Goal: Transaction & Acquisition: Book appointment/travel/reservation

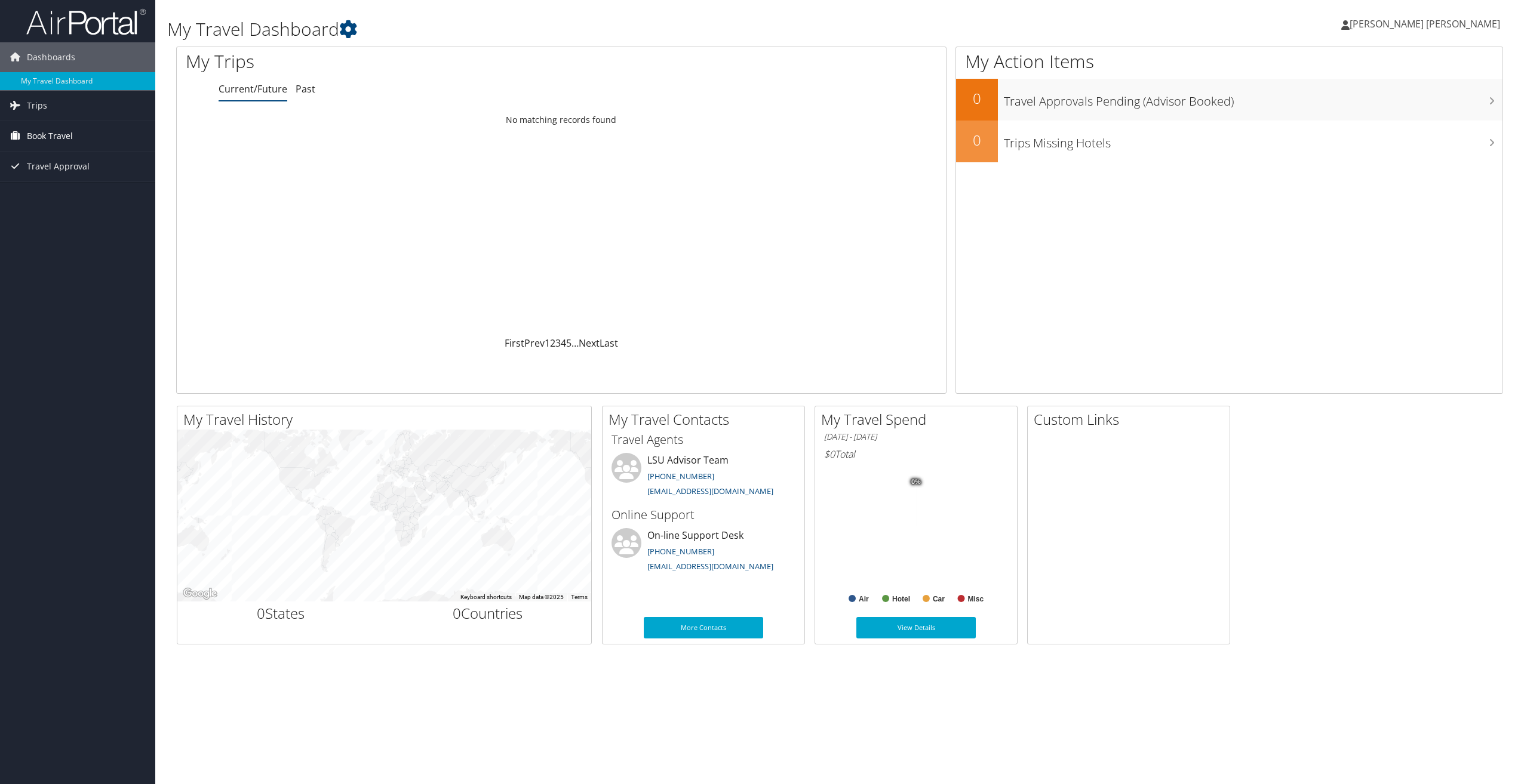
click at [67, 137] on span "Book Travel" at bounding box center [50, 135] width 46 height 30
click at [66, 202] on link "Book/Manage Online Trips" at bounding box center [78, 196] width 155 height 18
click at [33, 143] on span "Book Travel" at bounding box center [50, 135] width 46 height 30
click at [66, 197] on link "Book/Manage Online Trips" at bounding box center [78, 196] width 155 height 18
